Goal: Task Accomplishment & Management: Use online tool/utility

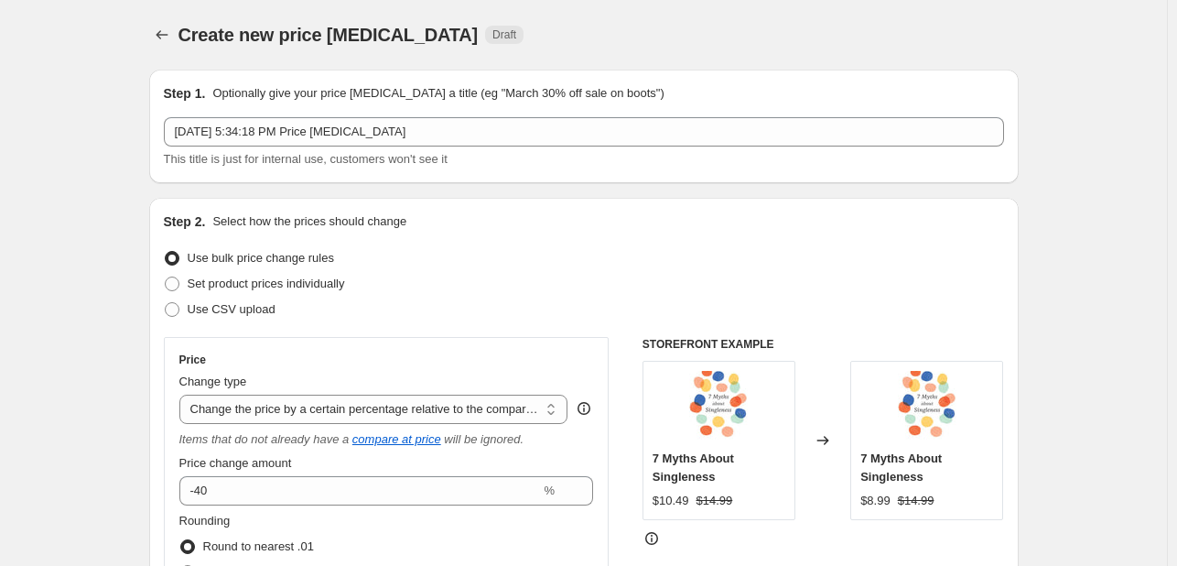
select select "pcap"
select select "no_change"
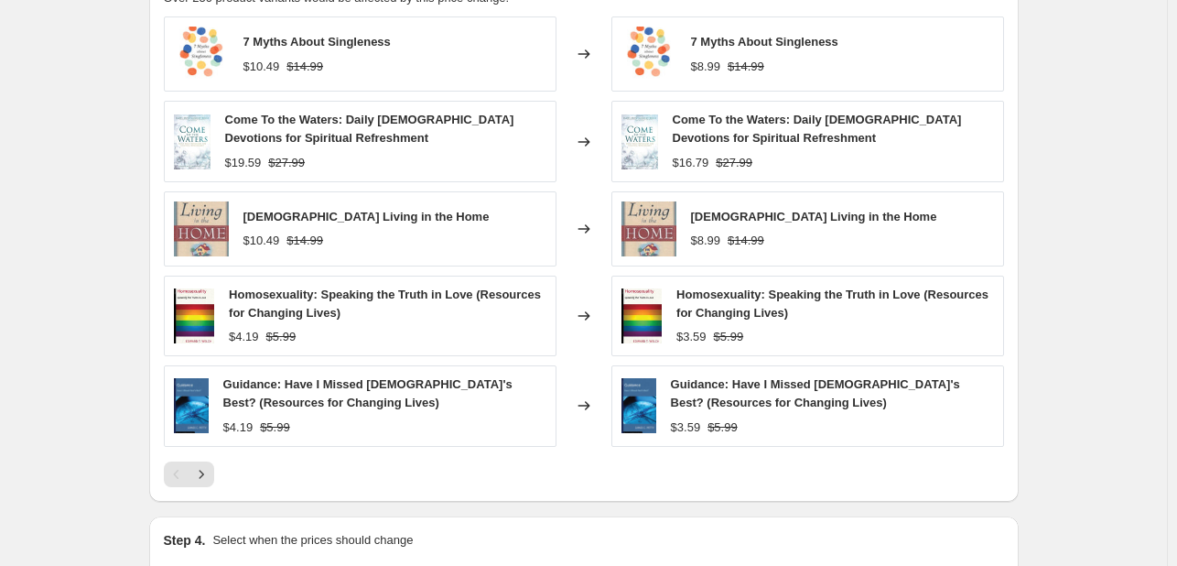
scroll to position [1234, 0]
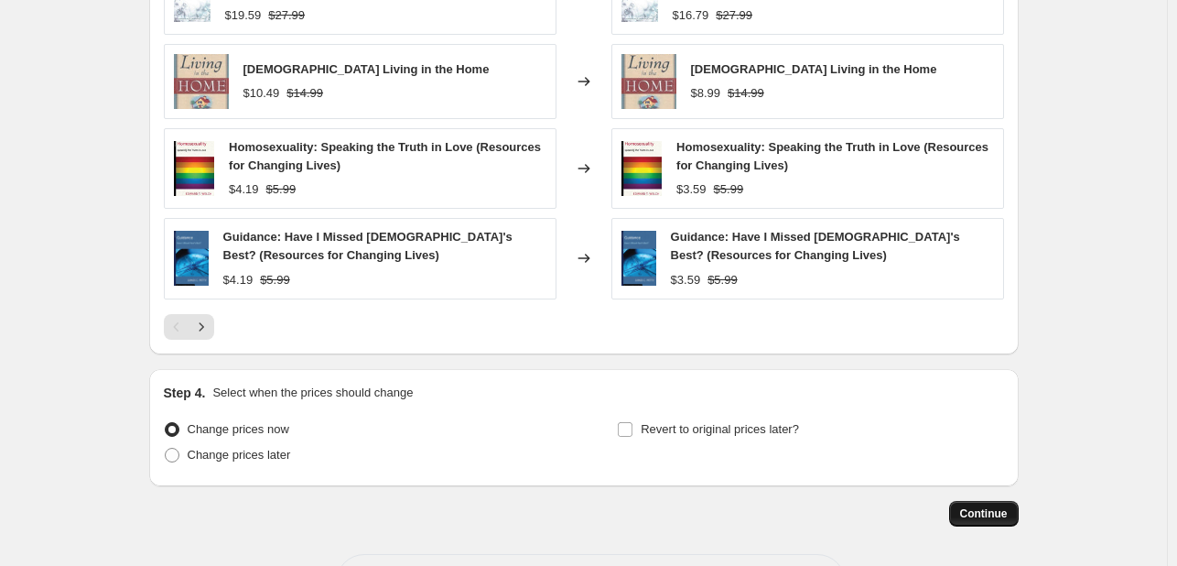
click at [994, 516] on span "Continue" at bounding box center [984, 513] width 48 height 15
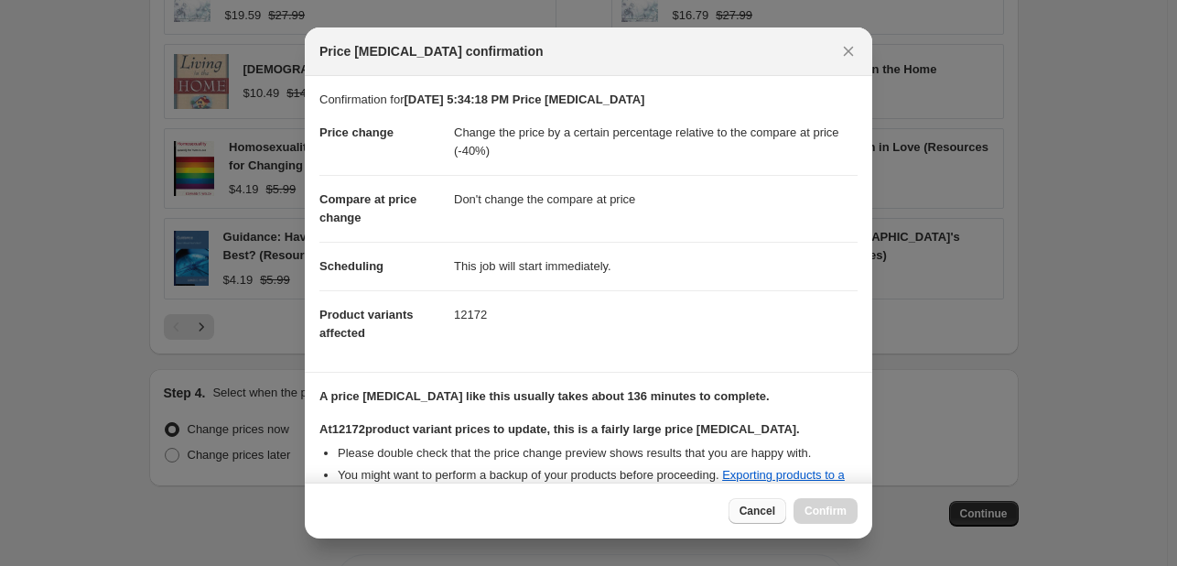
click at [756, 512] on span "Cancel" at bounding box center [758, 510] width 36 height 15
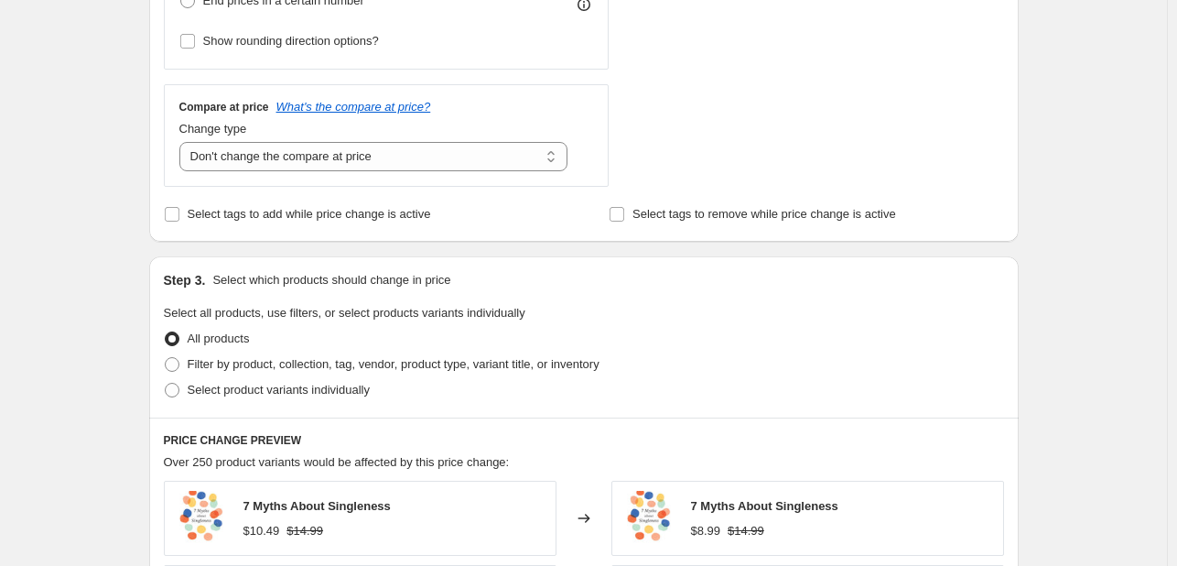
scroll to position [659, 0]
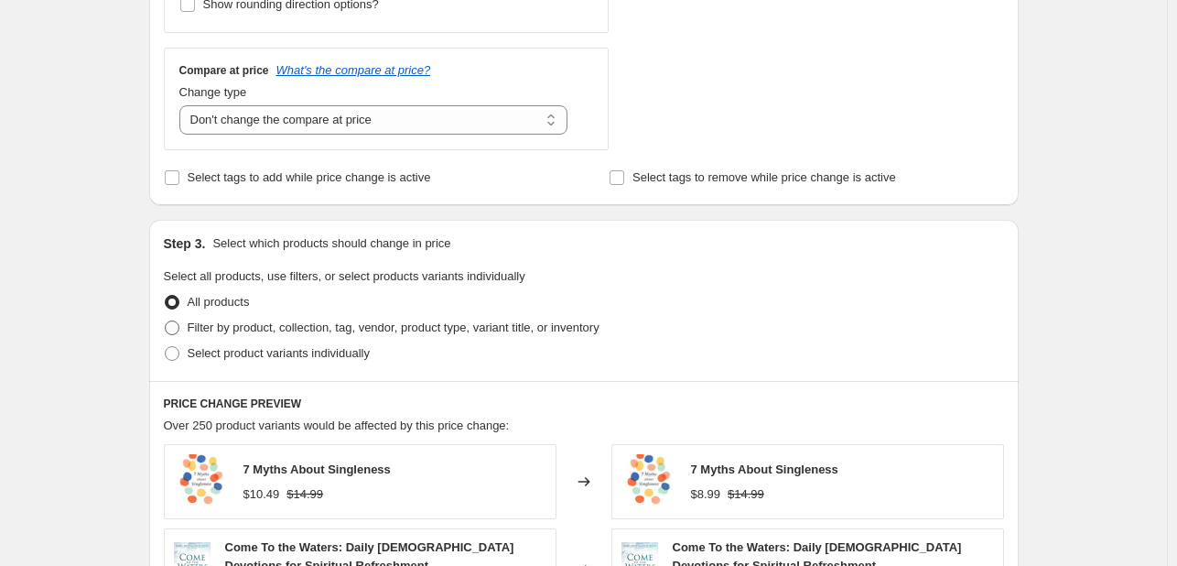
click at [179, 333] on span at bounding box center [172, 327] width 15 height 15
click at [166, 321] on input "Filter by product, collection, tag, vendor, product type, variant title, or inv…" at bounding box center [165, 320] width 1 height 1
radio input "true"
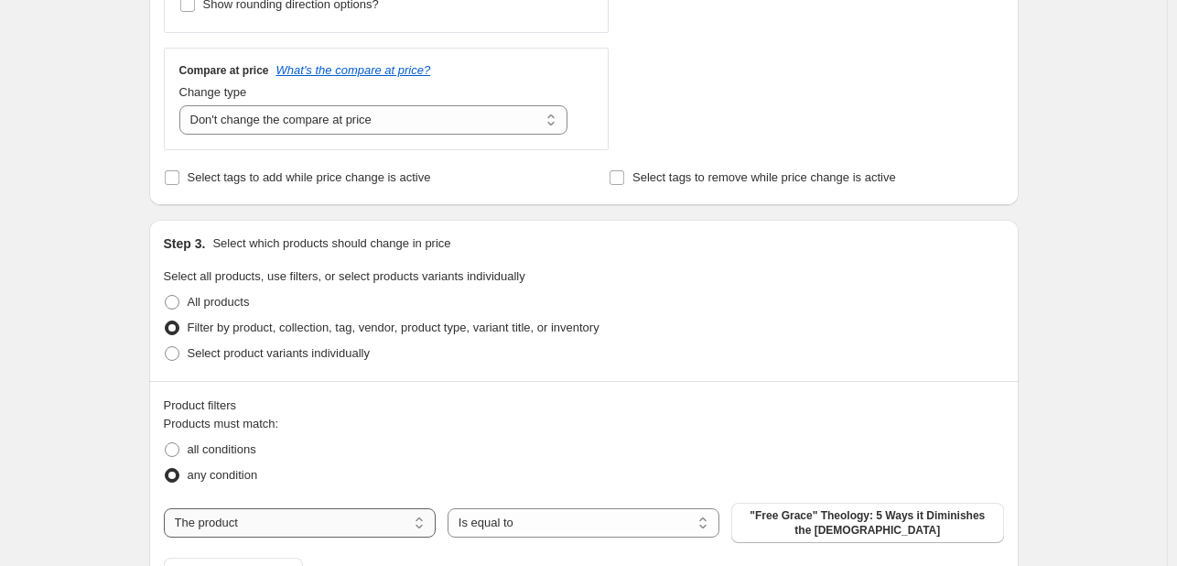
click at [426, 529] on select "The product The product's collection The product's tag The product's vendor The…" at bounding box center [300, 522] width 272 height 29
select select "product_status"
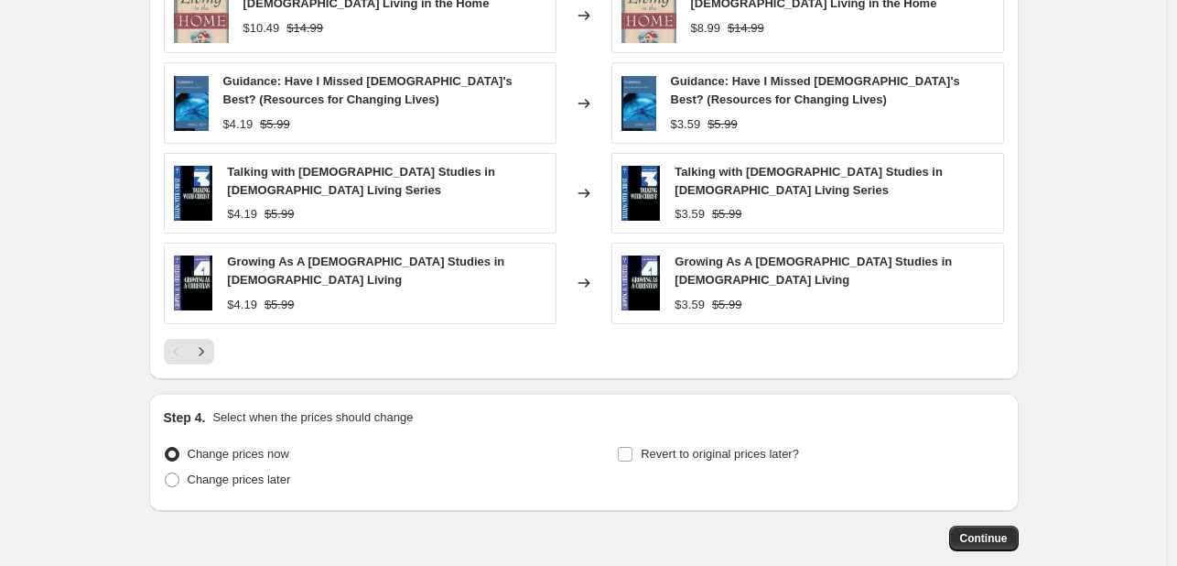
scroll to position [1498, 0]
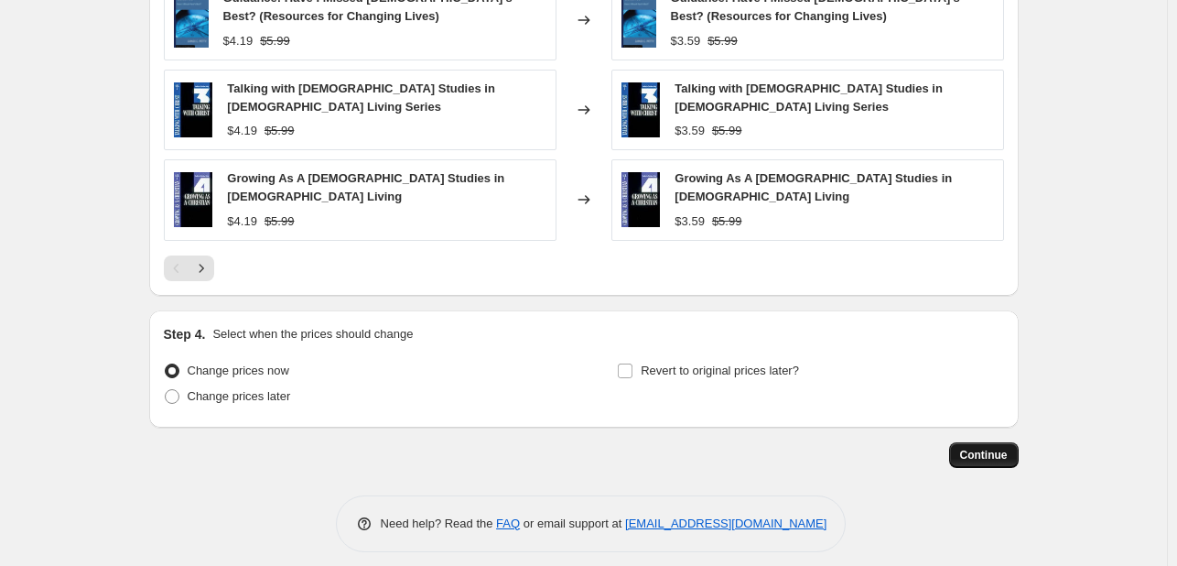
click at [988, 448] on span "Continue" at bounding box center [984, 455] width 48 height 15
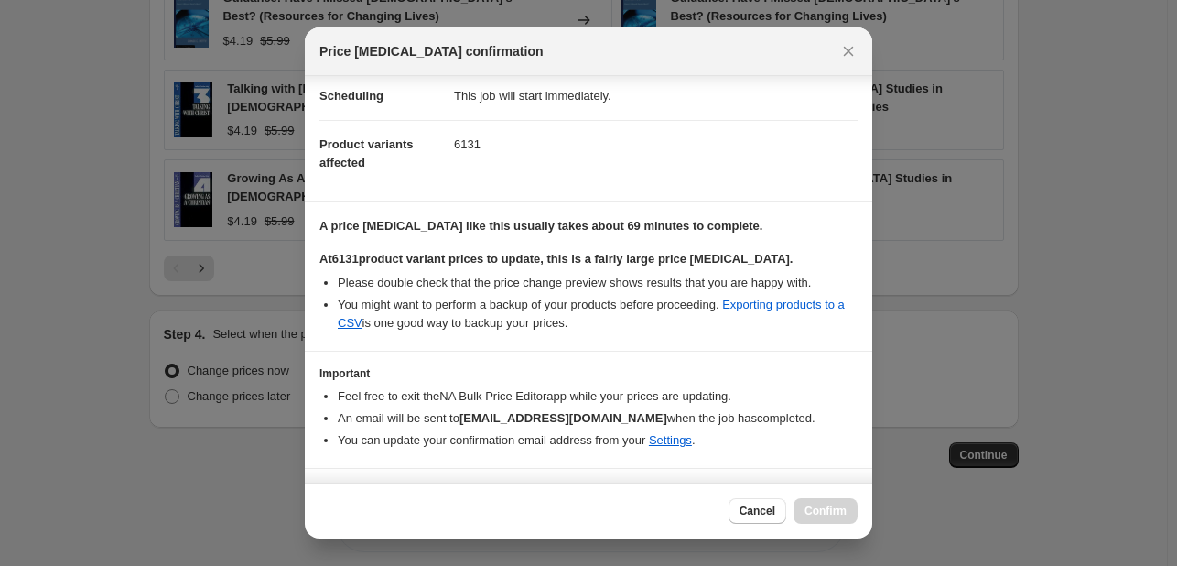
scroll to position [210, 0]
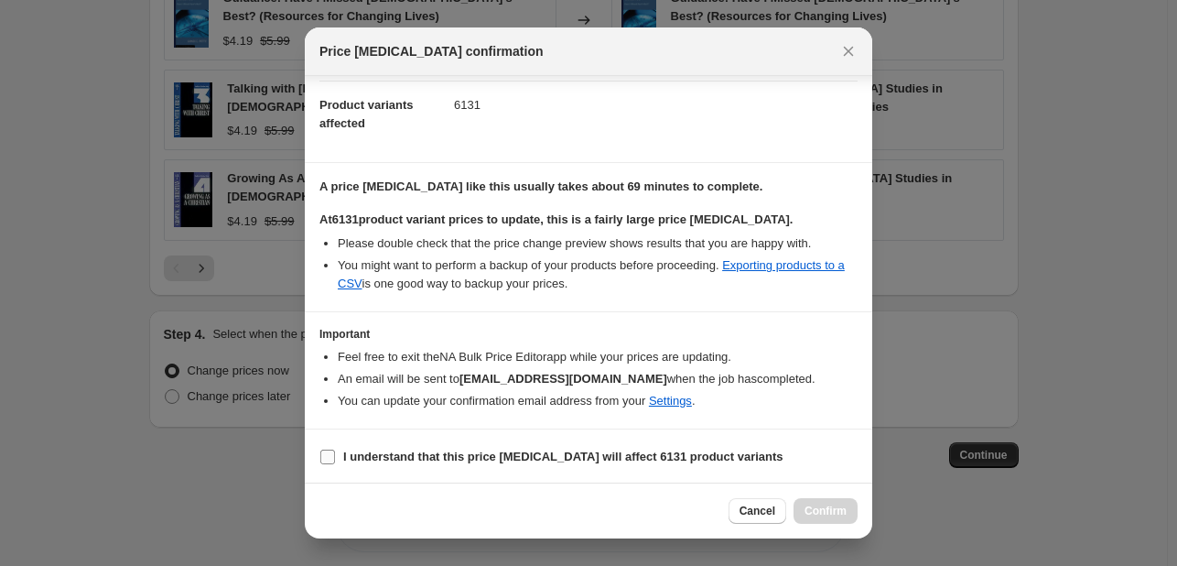
click at [320, 454] on input "I understand that this price [MEDICAL_DATA] will affect 6131 product variants" at bounding box center [327, 456] width 15 height 15
checkbox input "true"
click at [826, 515] on span "Confirm" at bounding box center [825, 510] width 42 height 15
